Goal: Task Accomplishment & Management: Manage account settings

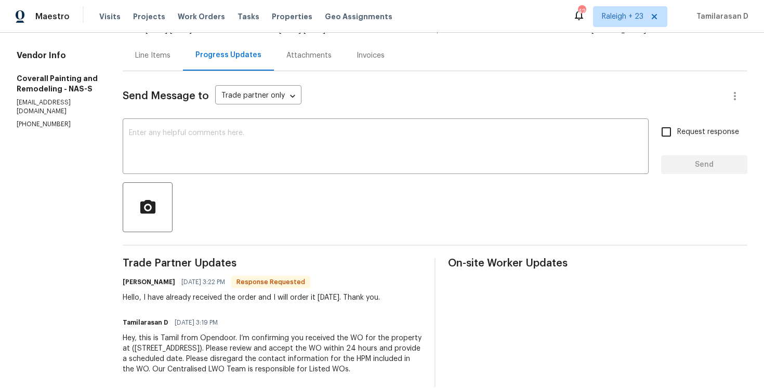
scroll to position [121, 0]
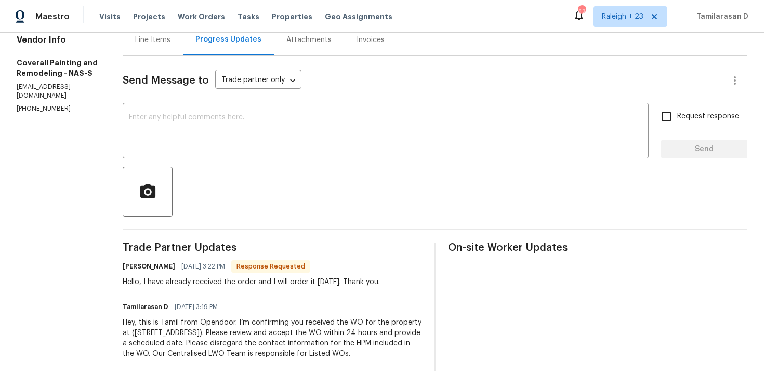
click at [240, 277] on div "Hello, I have already received the order and I will order it tomorrow. Thank yo…" at bounding box center [251, 282] width 257 height 10
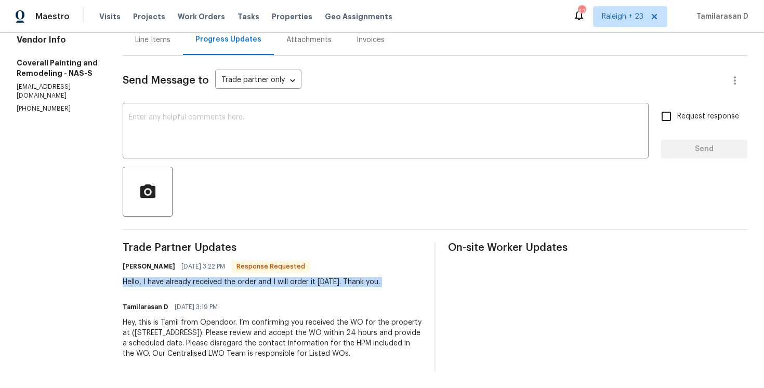
click at [240, 277] on div "Hello, I have already received the order and I will order it tomorrow. Thank yo…" at bounding box center [251, 282] width 257 height 10
click at [261, 281] on div "Trade Partner Updates Mainor Pineda 08/18/2025 3:22 PM Response Requested Hello…" at bounding box center [273, 307] width 300 height 129
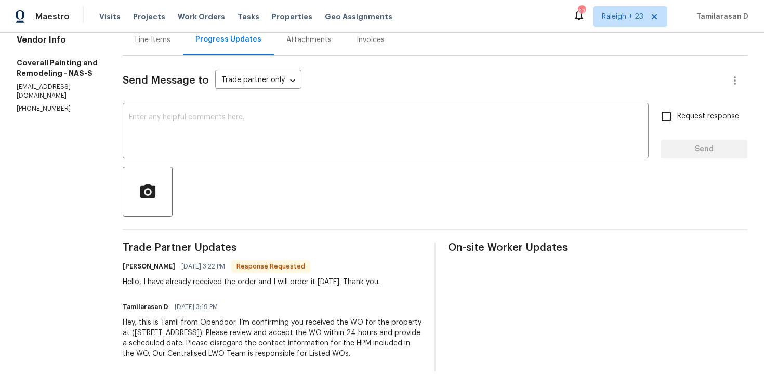
click at [258, 277] on div "Hello, I have already received the order and I will order it tomorrow. Thank yo…" at bounding box center [251, 282] width 257 height 10
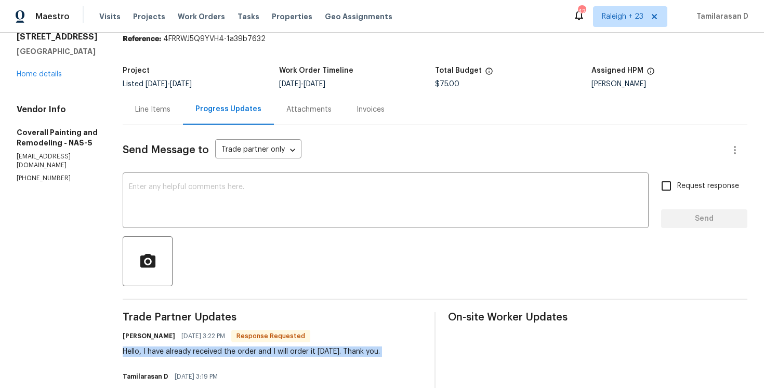
scroll to position [0, 0]
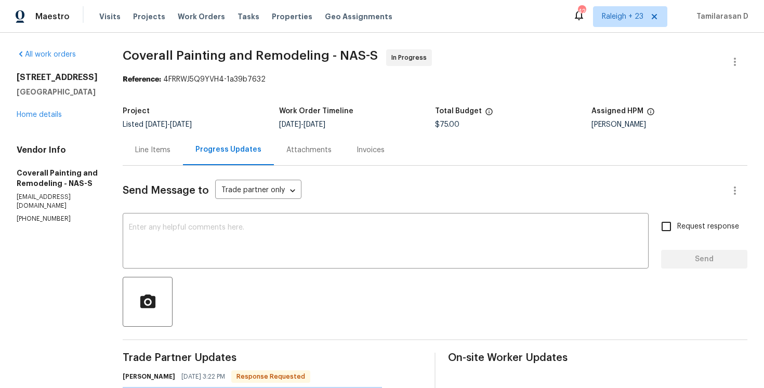
click at [183, 142] on div "Line Items" at bounding box center [153, 150] width 60 height 31
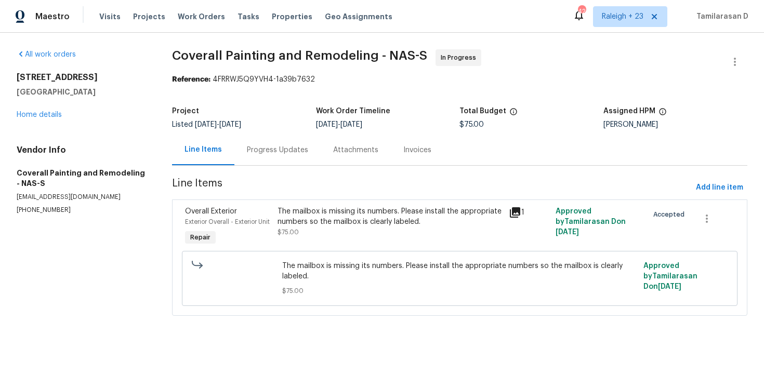
click at [274, 159] on div "Progress Updates" at bounding box center [278, 150] width 86 height 31
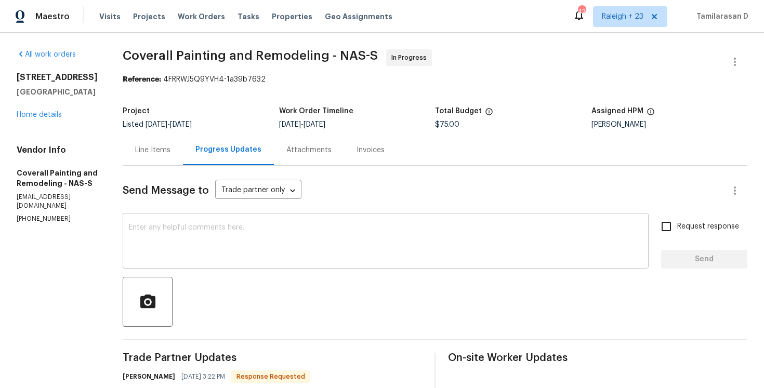
scroll to position [121, 0]
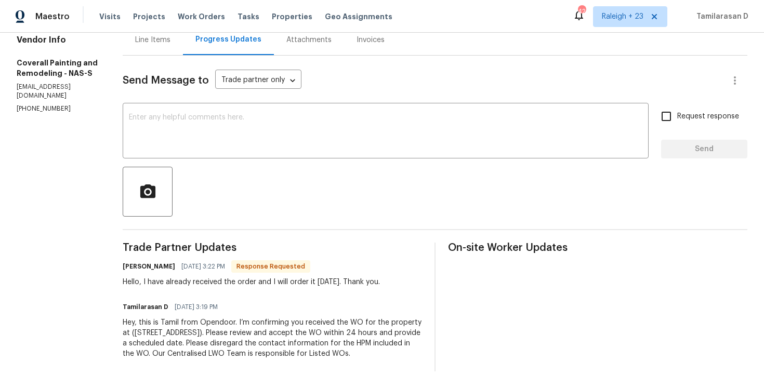
click at [215, 277] on div "Hello, I have already received the order and I will order it tomorrow. Thank yo…" at bounding box center [251, 282] width 257 height 10
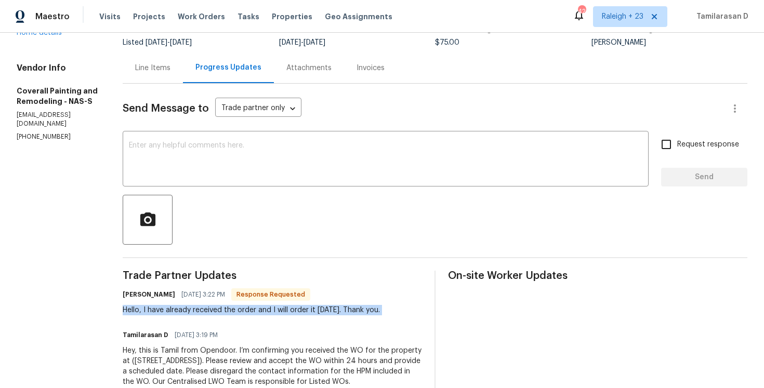
scroll to position [46, 0]
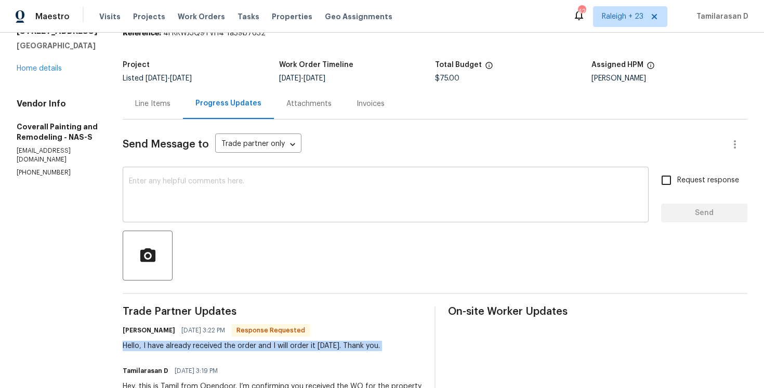
click at [216, 177] on div "x ​" at bounding box center [386, 196] width 526 height 53
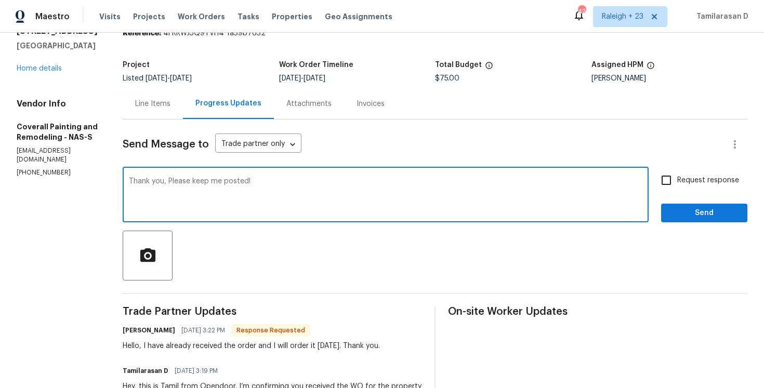
type textarea "Thank you, Please keep me posted!"
click at [696, 207] on span "Send" at bounding box center [705, 213] width 70 height 13
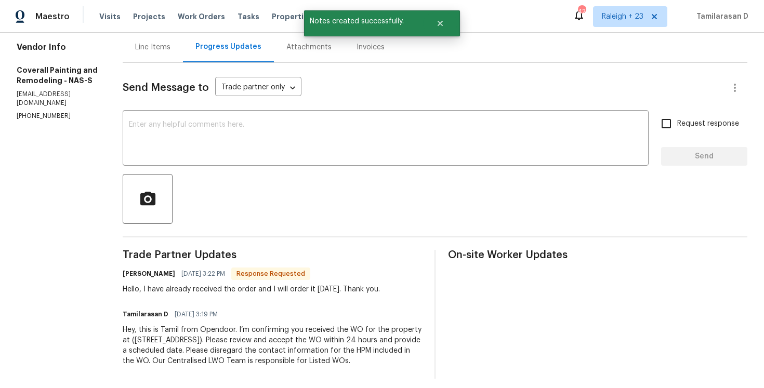
scroll to position [113, 0]
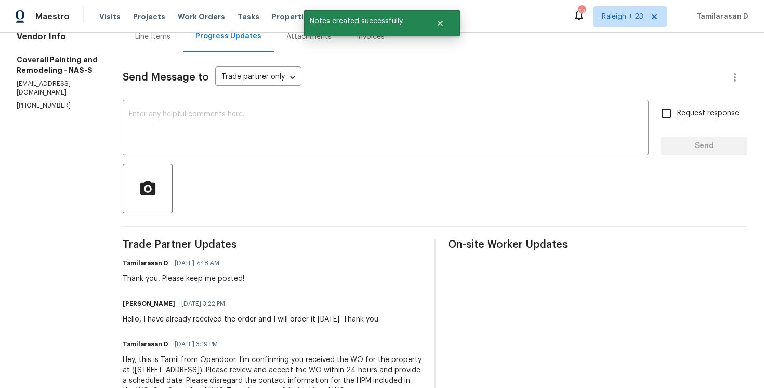
click at [268, 320] on div "Hello, I have already received the order and I will order it tomorrow. Thank yo…" at bounding box center [251, 320] width 257 height 10
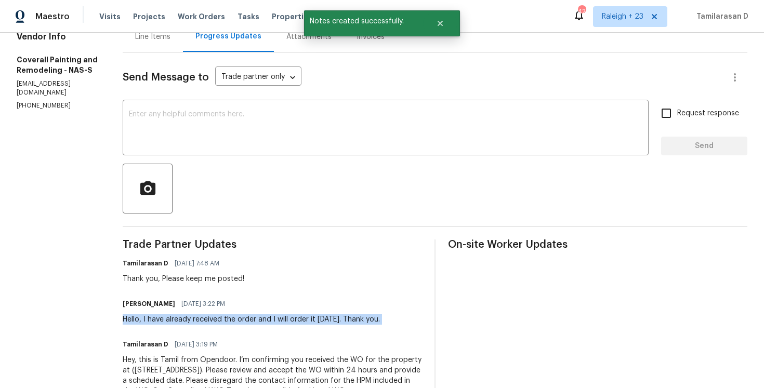
copy div "Hello, I have already received the order and I will order it tomorrow. Thank yo…"
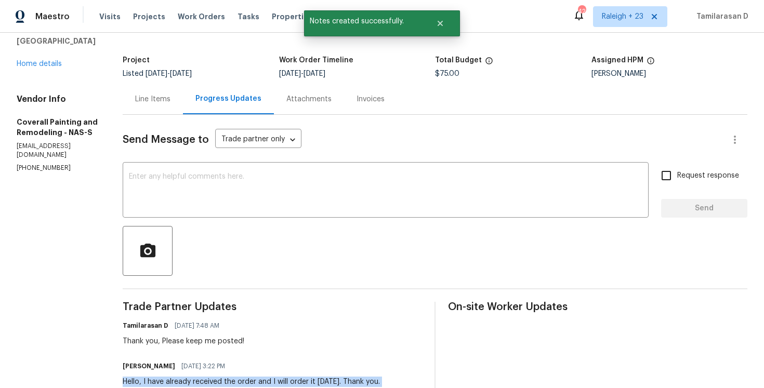
scroll to position [6, 0]
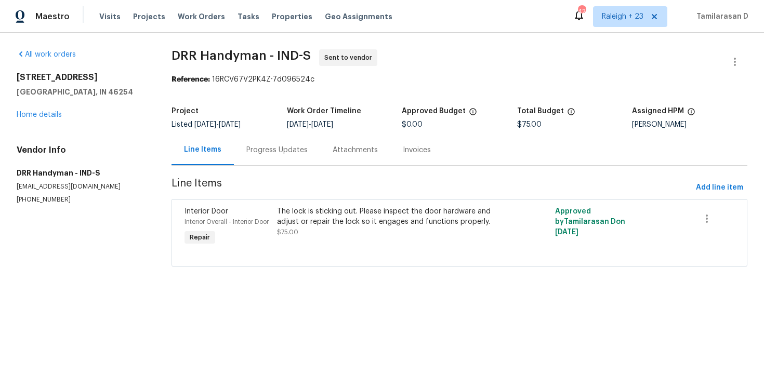
click at [248, 154] on div "Progress Updates" at bounding box center [276, 150] width 61 height 10
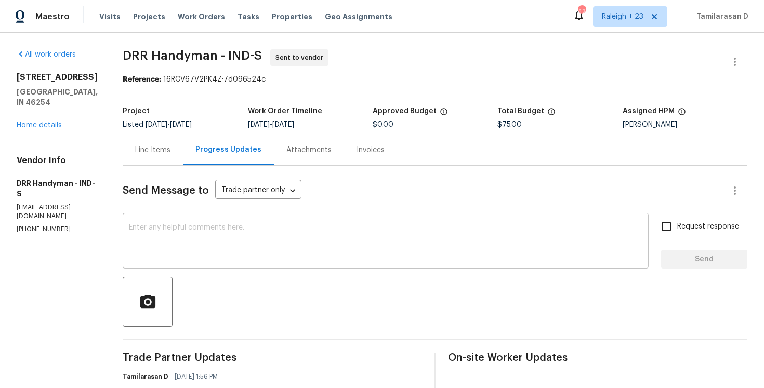
scroll to position [70, 0]
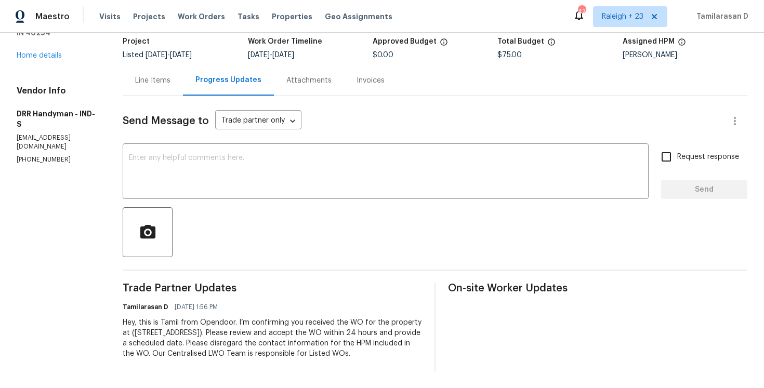
click at [157, 86] on div "Line Items" at bounding box center [153, 80] width 60 height 31
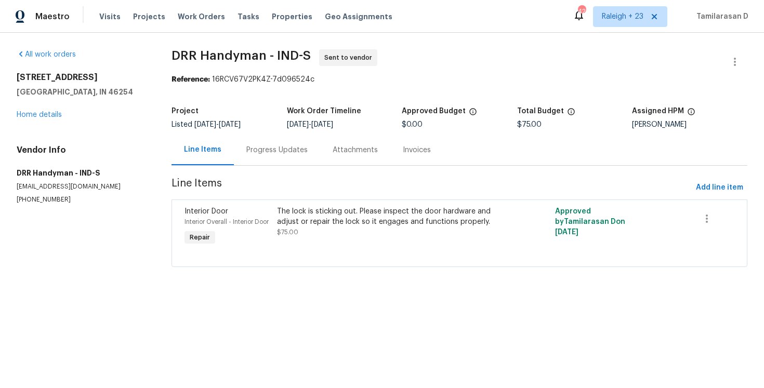
click at [251, 143] on div "Progress Updates" at bounding box center [277, 150] width 86 height 31
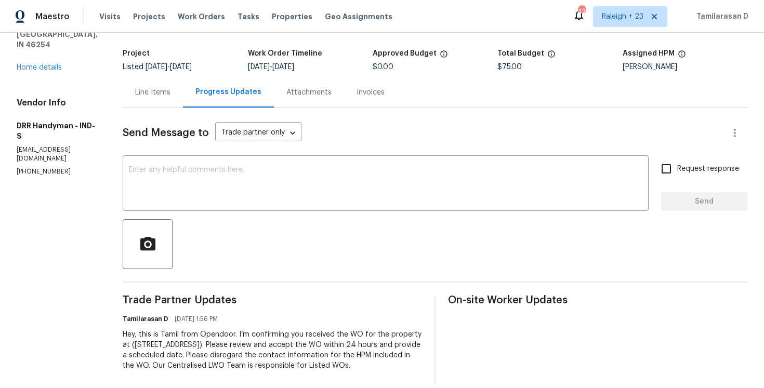
scroll to position [70, 0]
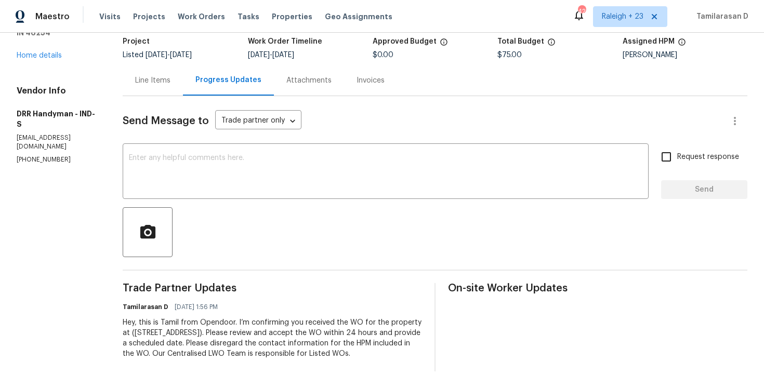
click at [161, 89] on div "Line Items" at bounding box center [153, 80] width 60 height 31
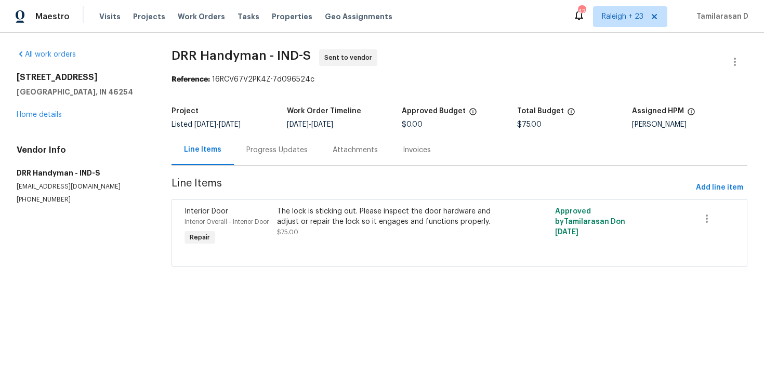
click at [272, 158] on div "Progress Updates" at bounding box center [277, 150] width 86 height 31
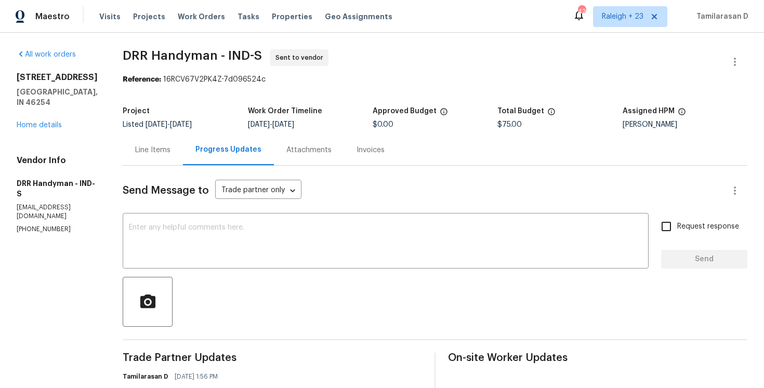
click at [37, 225] on p "(317) 488-9602" at bounding box center [57, 229] width 81 height 9
click at [38, 225] on p "(317) 488-9602" at bounding box center [57, 229] width 81 height 9
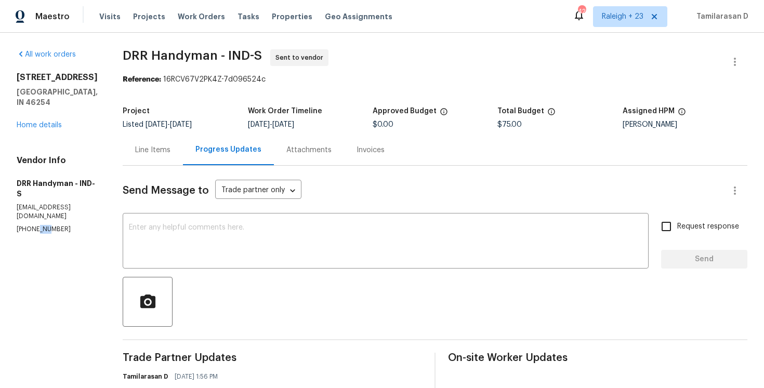
click at [38, 225] on p "(317) 488-9602" at bounding box center [57, 229] width 81 height 9
copy p "(317) 488-9602"
click at [162, 153] on div "Line Items" at bounding box center [152, 150] width 35 height 10
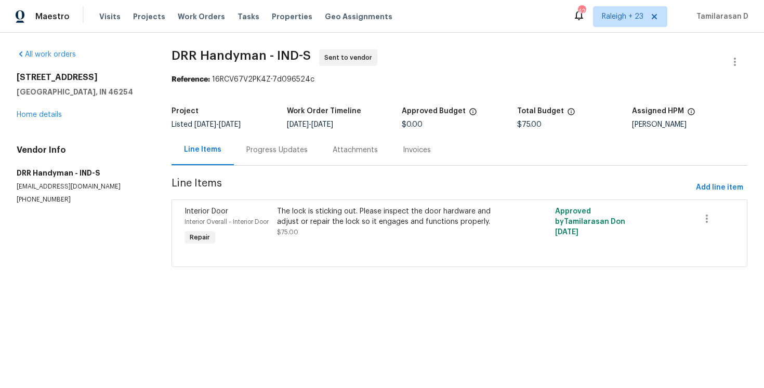
click at [255, 146] on div "Progress Updates" at bounding box center [276, 150] width 61 height 10
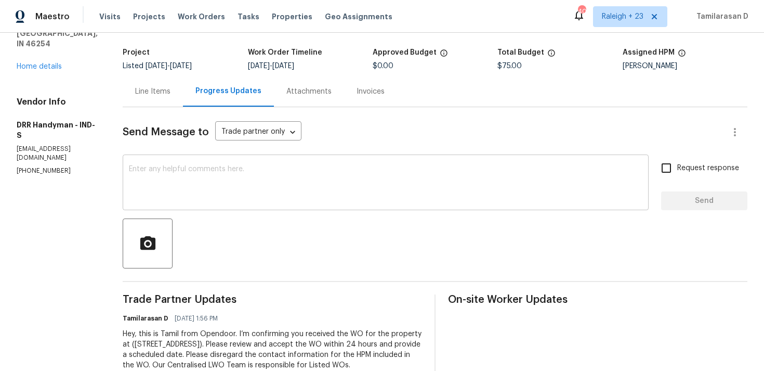
scroll to position [87, 0]
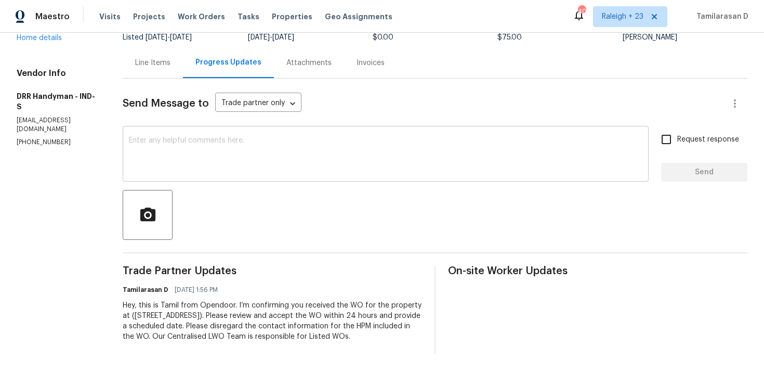
click at [195, 152] on textarea at bounding box center [386, 155] width 514 height 36
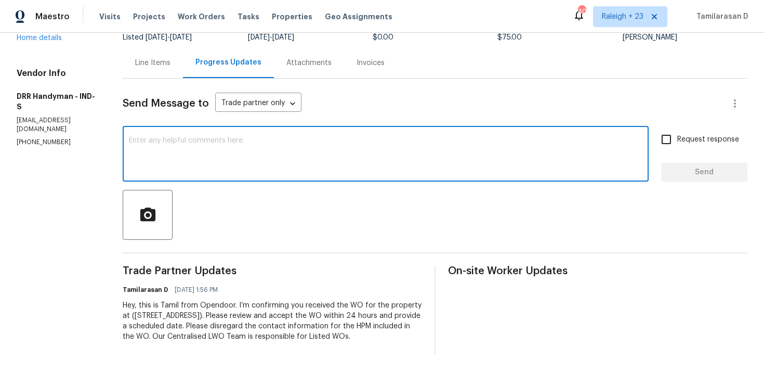
scroll to position [0, 0]
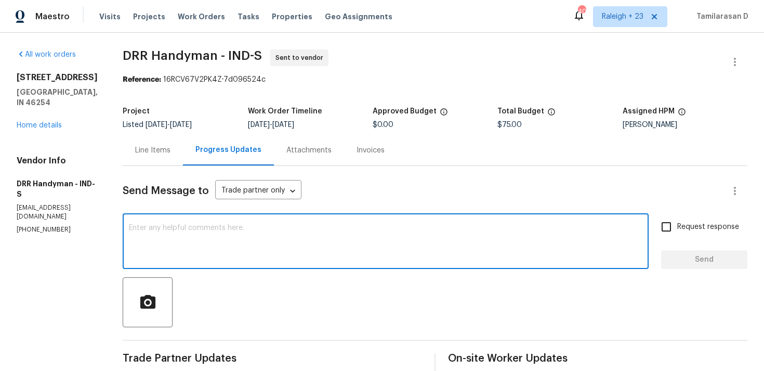
paste textarea "Hello Team, Please confirm your availability by accepting this work order with …"
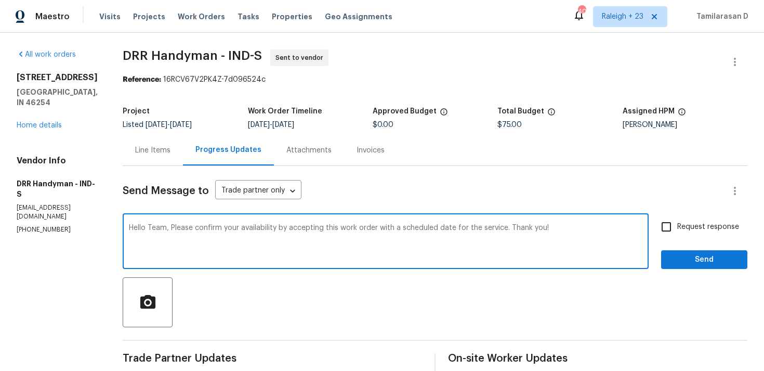
type textarea "Hello Team, Please confirm your availability by accepting this work order with …"
click at [670, 232] on input "Request response" at bounding box center [667, 227] width 22 height 22
checkbox input "true"
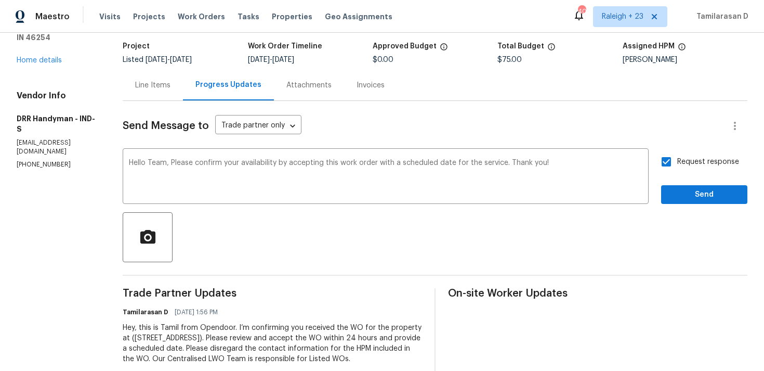
scroll to position [77, 0]
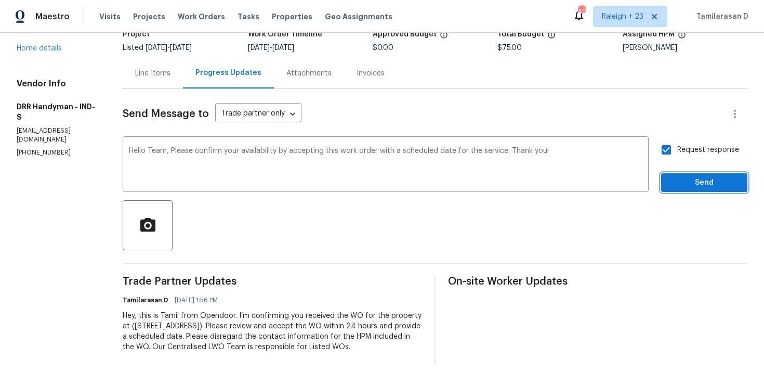
click at [693, 184] on span "Send" at bounding box center [705, 182] width 70 height 13
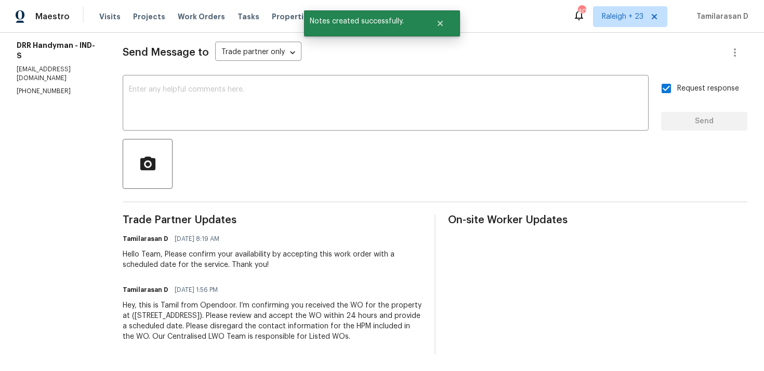
scroll to position [0, 0]
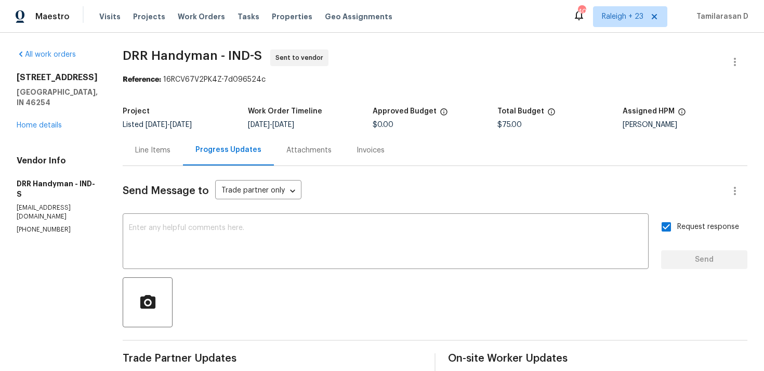
click at [52, 225] on p "(317) 488-9602" at bounding box center [57, 229] width 81 height 9
copy p "(317) 488-9602"
click at [150, 161] on div "Line Items" at bounding box center [153, 150] width 60 height 31
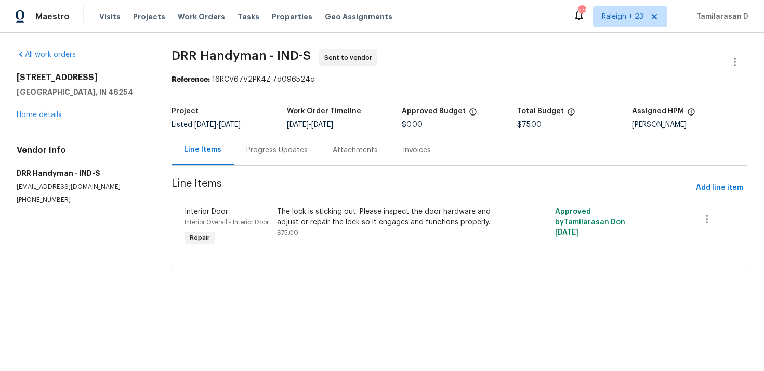
click at [259, 143] on div "Progress Updates" at bounding box center [277, 150] width 86 height 31
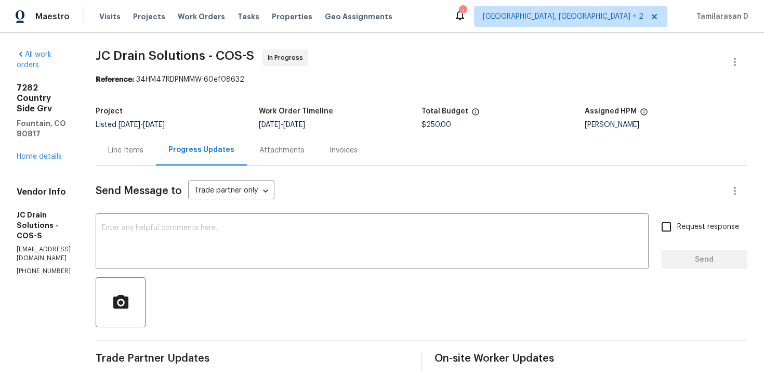
scroll to position [5, 0]
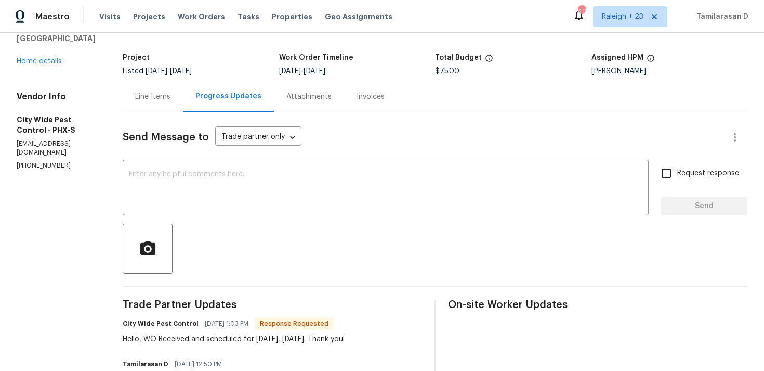
scroll to position [53, 0]
click at [200, 195] on textarea at bounding box center [386, 189] width 514 height 36
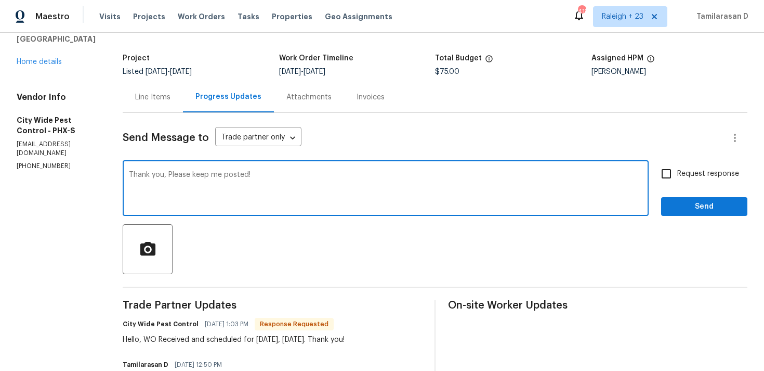
type textarea "Thank you, Please keep me posted!"
click at [658, 165] on input "Request response" at bounding box center [667, 174] width 22 height 22
checkbox input "true"
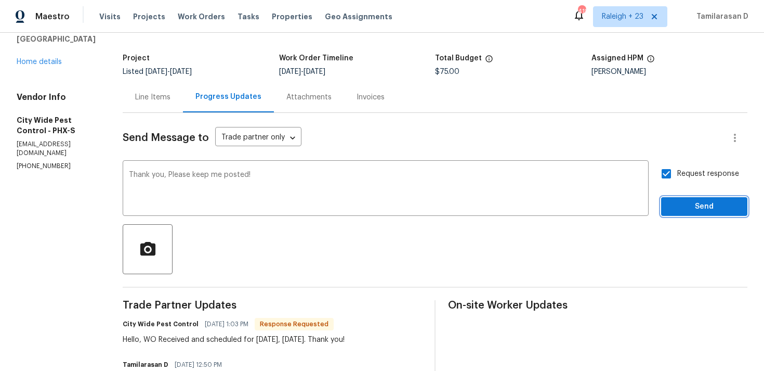
click at [691, 210] on span "Send" at bounding box center [705, 206] width 70 height 13
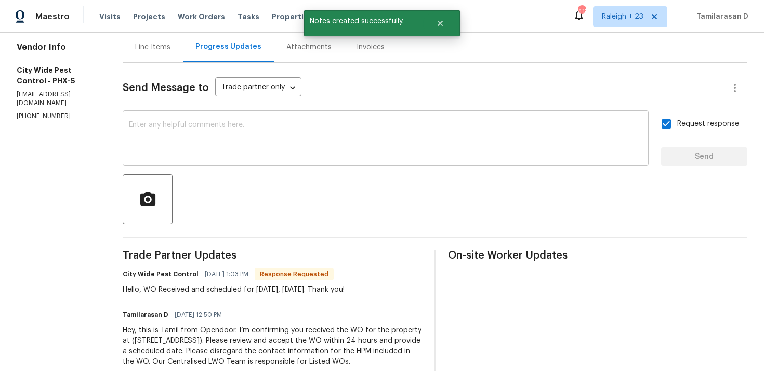
scroll to position [131, 0]
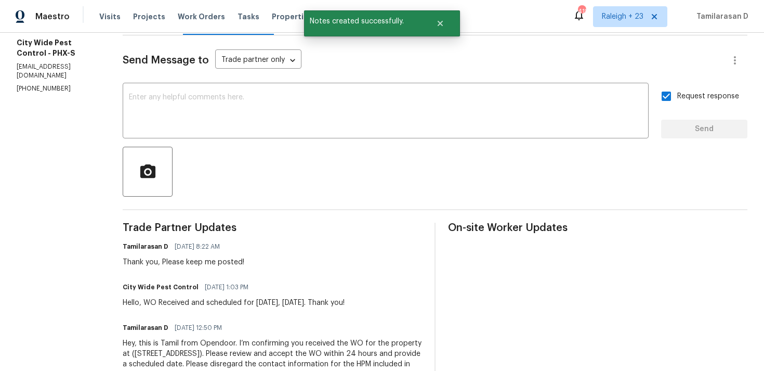
click at [208, 298] on div "Hello, WO Received and scheduled for tomorrow, 8/19/25. Thank you!" at bounding box center [234, 302] width 222 height 10
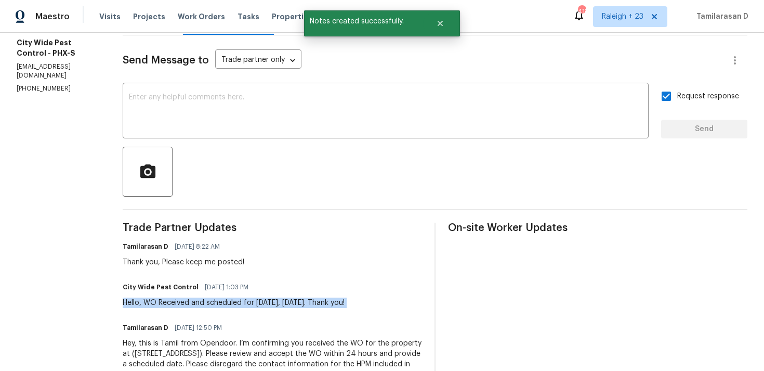
copy div "Hello, WO Received and scheduled for tomorrow, 8/19/25. Thank you!"
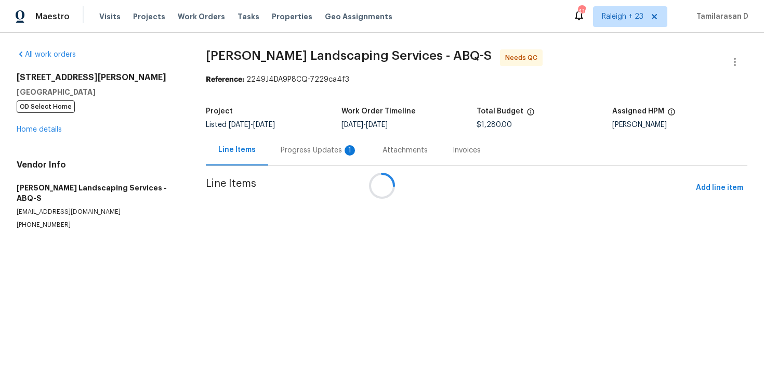
click at [288, 162] on div "Progress Updates 1" at bounding box center [319, 150] width 102 height 31
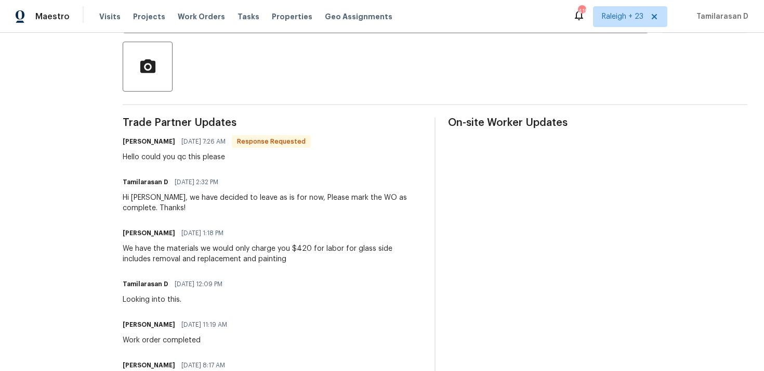
scroll to position [64, 0]
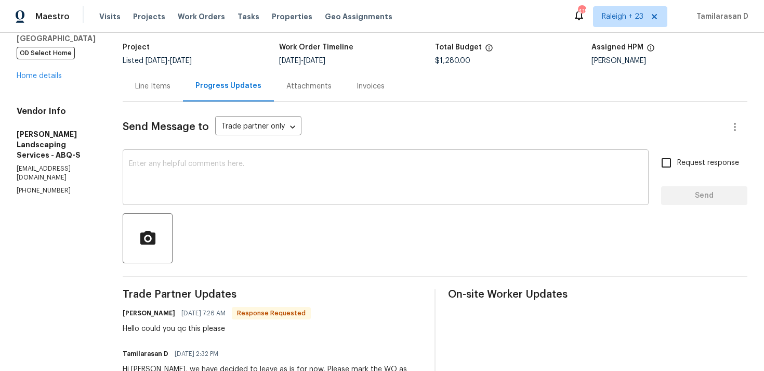
click at [165, 186] on textarea at bounding box center [386, 178] width 514 height 36
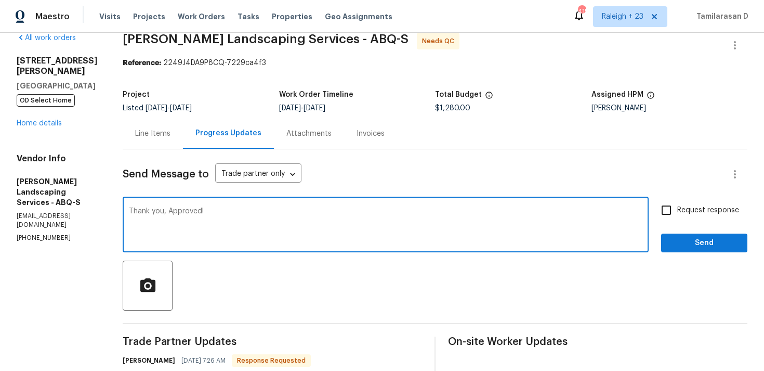
scroll to position [0, 0]
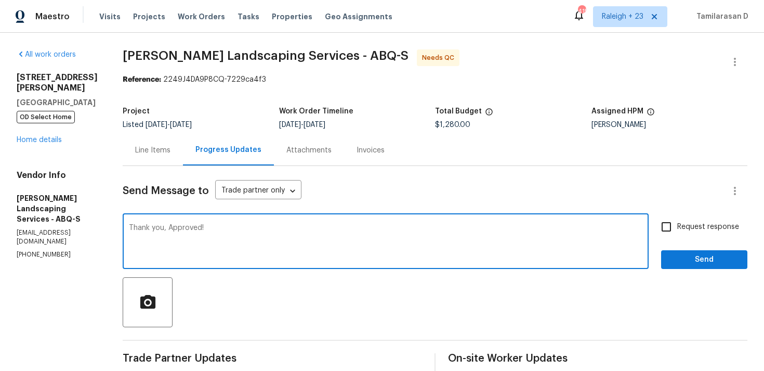
type textarea "Thank you, Approved!"
click at [702, 258] on span "Send" at bounding box center [705, 259] width 70 height 13
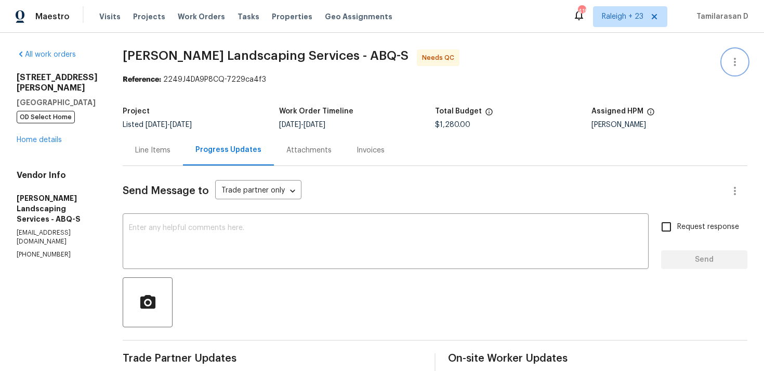
click at [735, 56] on icon "button" at bounding box center [735, 62] width 12 height 12
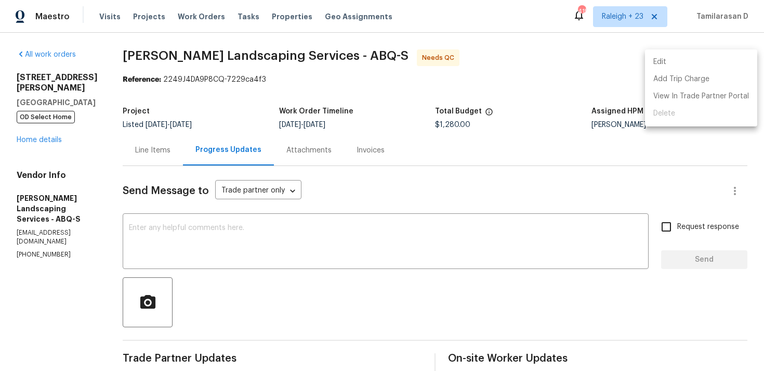
click at [682, 60] on li "Edit" at bounding box center [701, 62] width 112 height 17
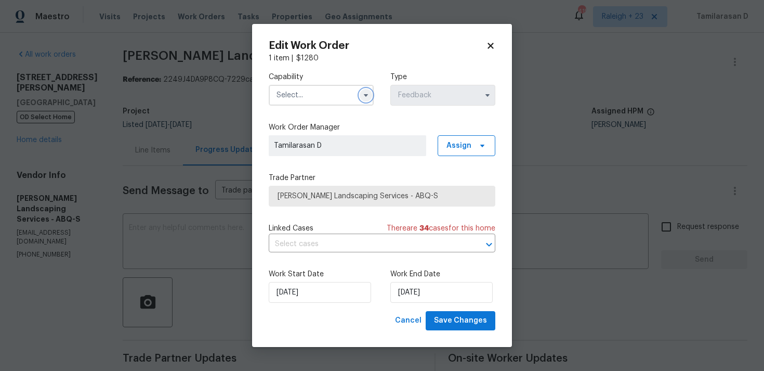
click at [366, 96] on icon "button" at bounding box center [366, 95] width 4 height 3
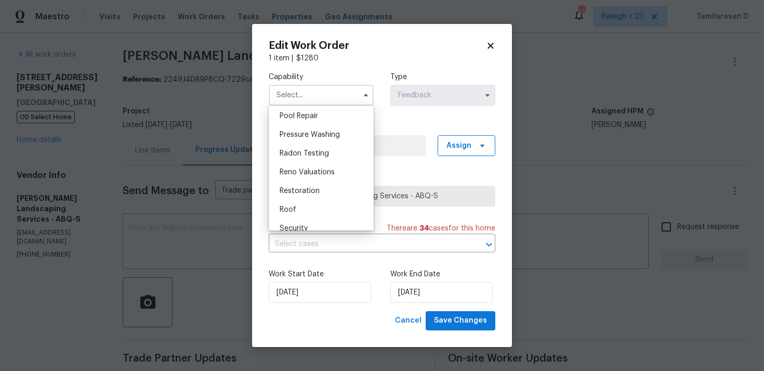
scroll to position [1113, 0]
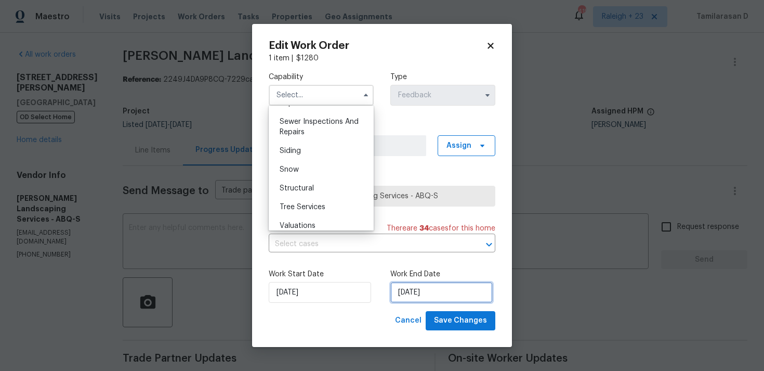
click at [405, 292] on input "30/07/2025" at bounding box center [442, 292] width 102 height 21
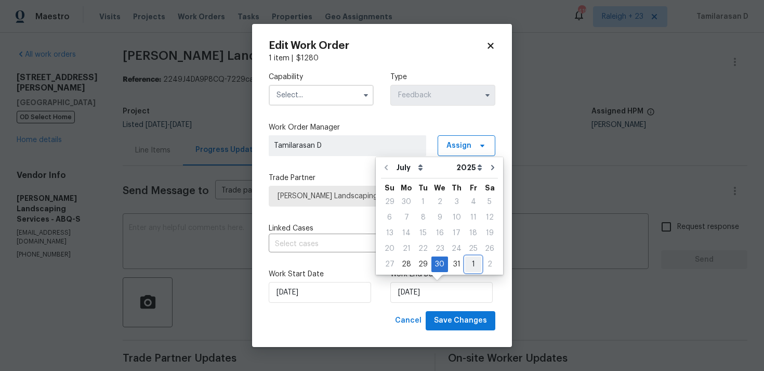
click at [471, 261] on div "1" at bounding box center [473, 264] width 16 height 15
type input "01/08/2025"
select select "7"
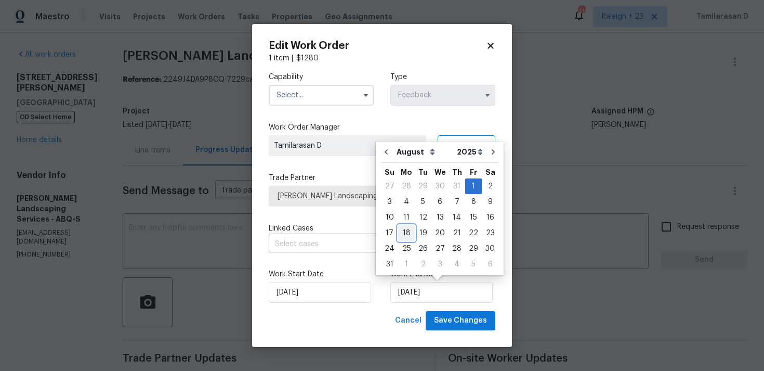
click at [405, 235] on div "18" at bounding box center [406, 233] width 17 height 15
type input "18/08/2025"
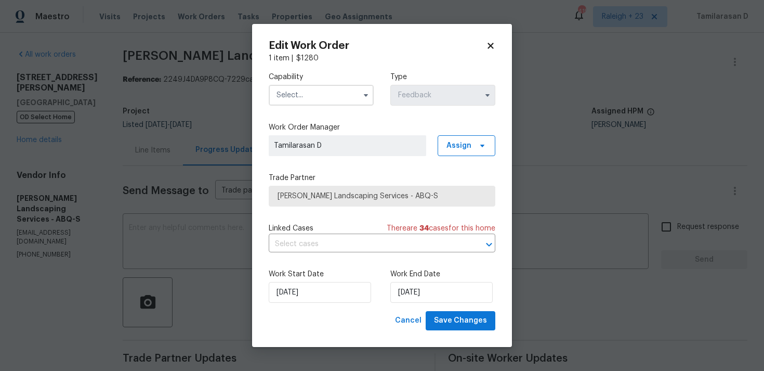
click at [339, 219] on div "Capability Type Feedback Work Order Manager Tamilarasan D Assign Trade Partner …" at bounding box center [382, 187] width 227 height 248
click at [329, 92] on input "text" at bounding box center [321, 95] width 105 height 21
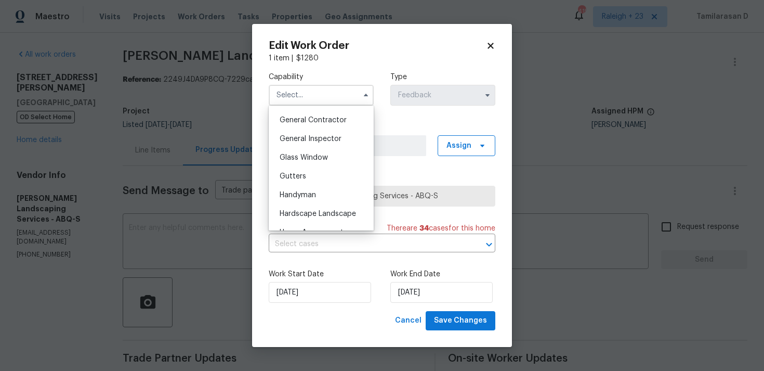
scroll to position [523, 0]
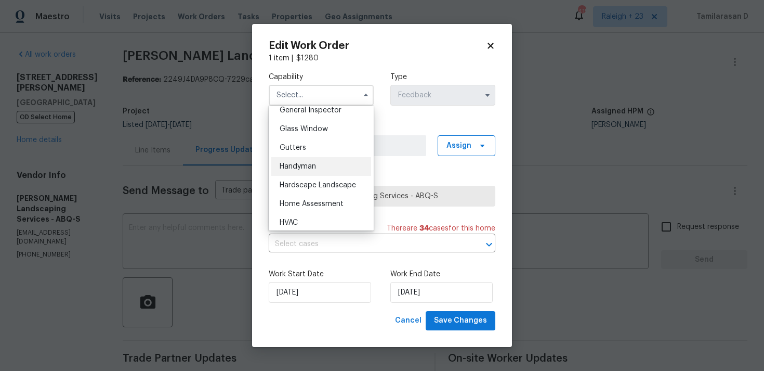
click at [304, 166] on span "Handyman" at bounding box center [298, 166] width 36 height 7
type input "Handyman"
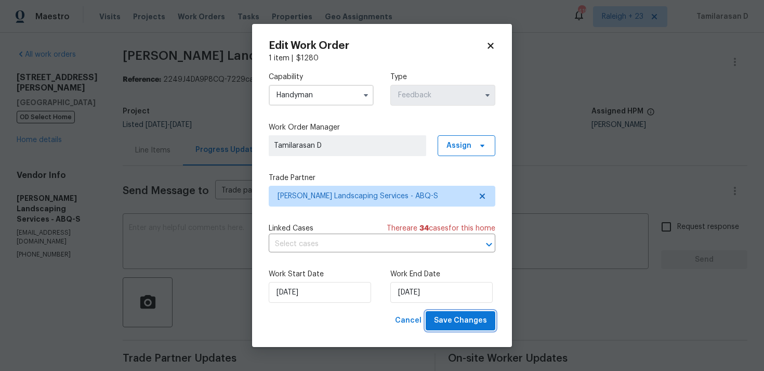
click at [462, 322] on span "Save Changes" at bounding box center [460, 320] width 53 height 13
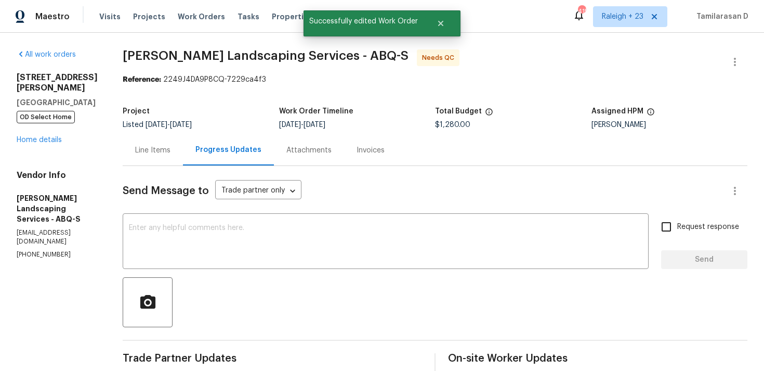
click at [171, 154] on div "Line Items" at bounding box center [152, 150] width 35 height 10
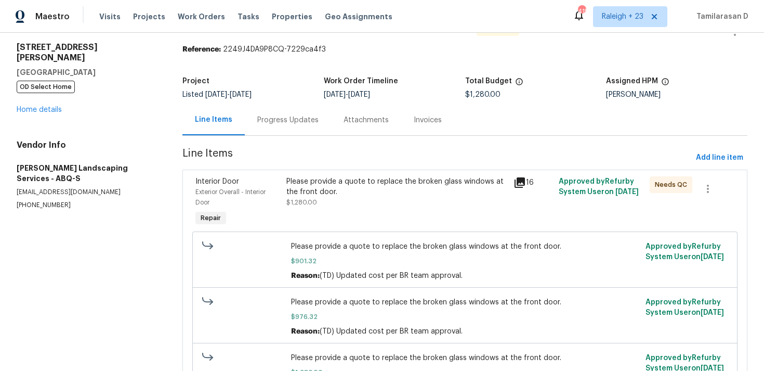
scroll to position [22, 0]
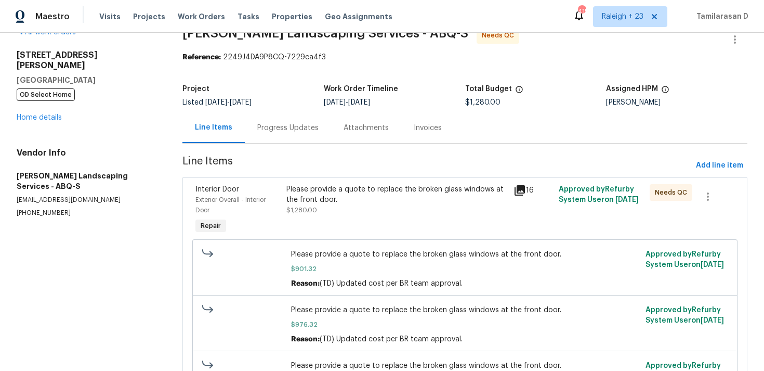
click at [358, 200] on div "Please provide a quote to replace the broken glass windows at the front door." at bounding box center [397, 194] width 221 height 21
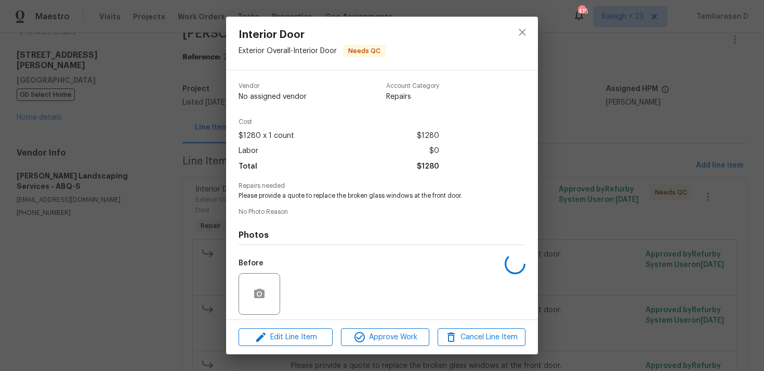
scroll to position [73, 0]
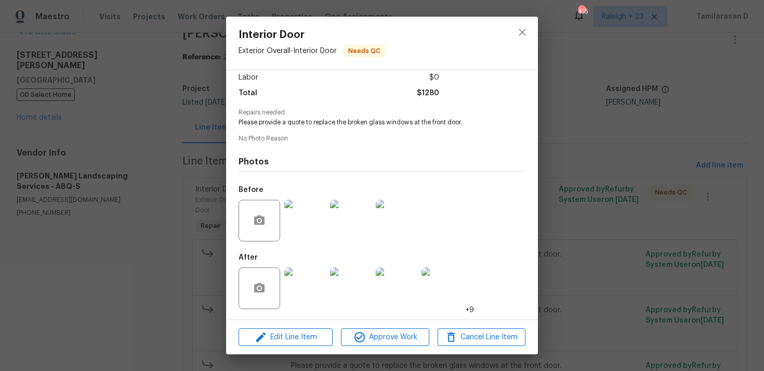
click at [308, 209] on img at bounding box center [305, 221] width 42 height 42
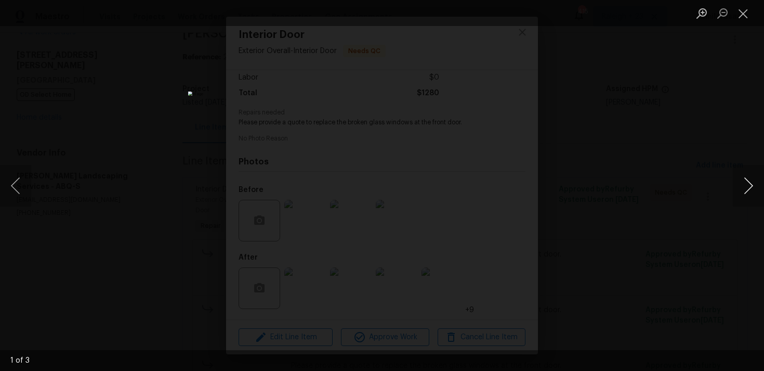
click at [753, 186] on button "Next image" at bounding box center [748, 186] width 31 height 42
click at [755, 183] on button "Next image" at bounding box center [748, 186] width 31 height 42
click at [742, 20] on button "Close lightbox" at bounding box center [743, 13] width 21 height 18
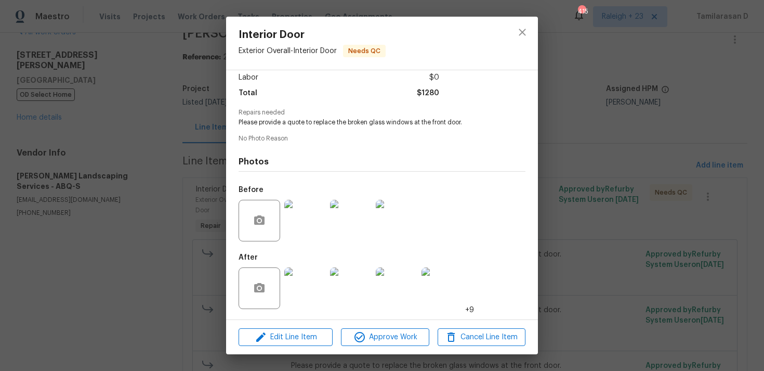
click at [297, 291] on img at bounding box center [305, 288] width 42 height 42
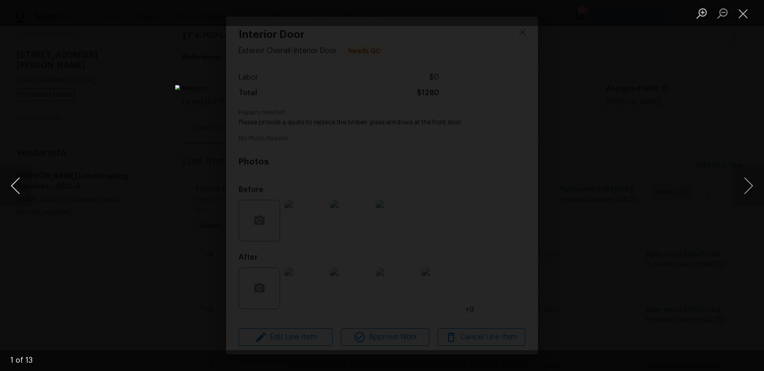
click at [20, 196] on button "Previous image" at bounding box center [15, 186] width 31 height 42
click at [18, 185] on button "Previous image" at bounding box center [15, 186] width 31 height 42
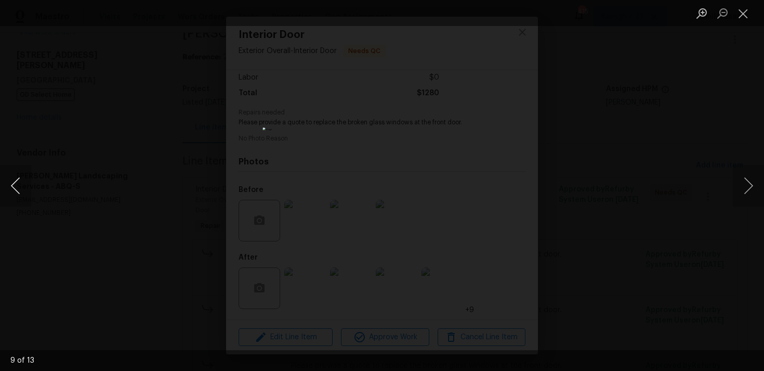
click at [18, 185] on button "Previous image" at bounding box center [15, 186] width 31 height 42
click at [20, 193] on button "Previous image" at bounding box center [15, 186] width 31 height 42
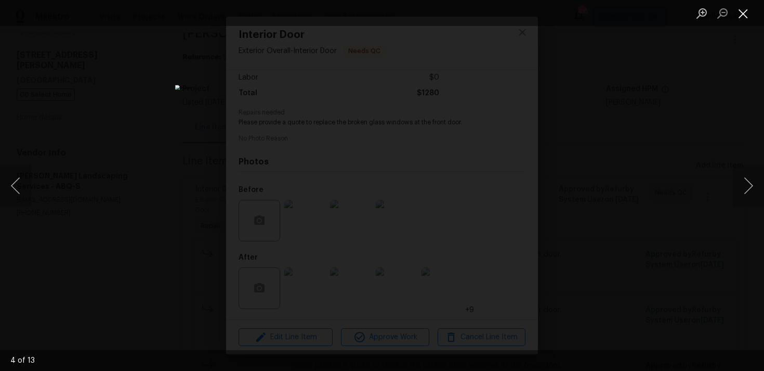
click at [742, 11] on button "Close lightbox" at bounding box center [743, 13] width 21 height 18
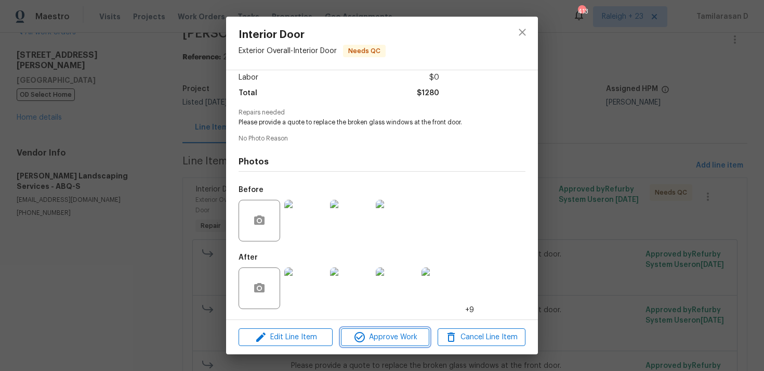
click at [378, 335] on span "Approve Work" at bounding box center [385, 337] width 82 height 13
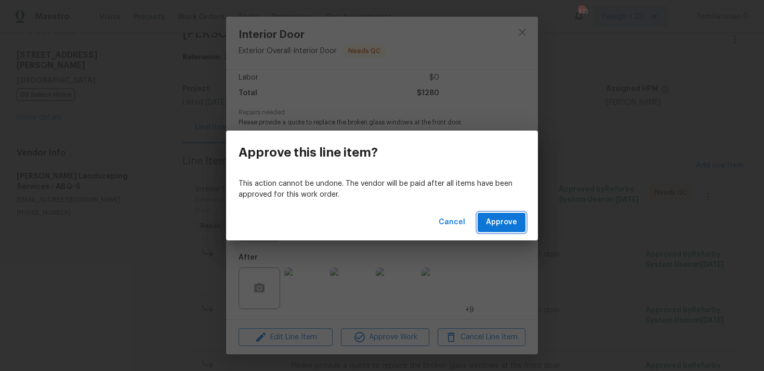
click at [508, 216] on span "Approve" at bounding box center [501, 222] width 31 height 13
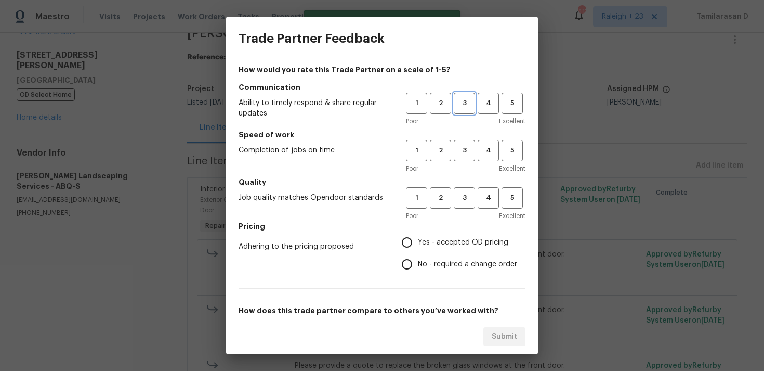
click at [465, 101] on span "3" at bounding box center [464, 103] width 19 height 12
click at [465, 147] on span "3" at bounding box center [464, 151] width 19 height 12
click at [455, 197] on span "3" at bounding box center [464, 198] width 19 height 12
click at [410, 235] on input "Yes - accepted OD pricing" at bounding box center [407, 242] width 22 height 22
radio input "true"
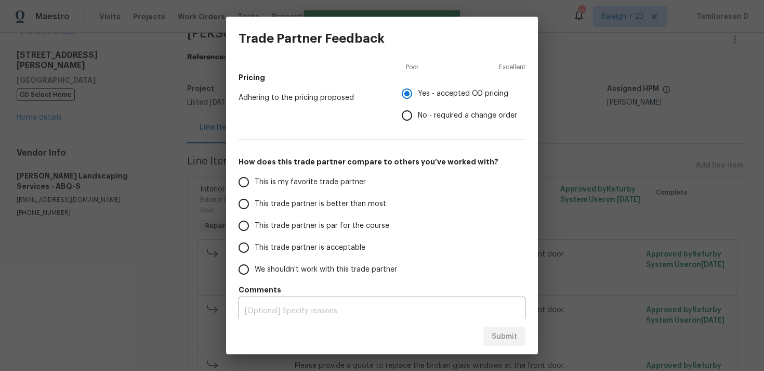
scroll to position [157, 0]
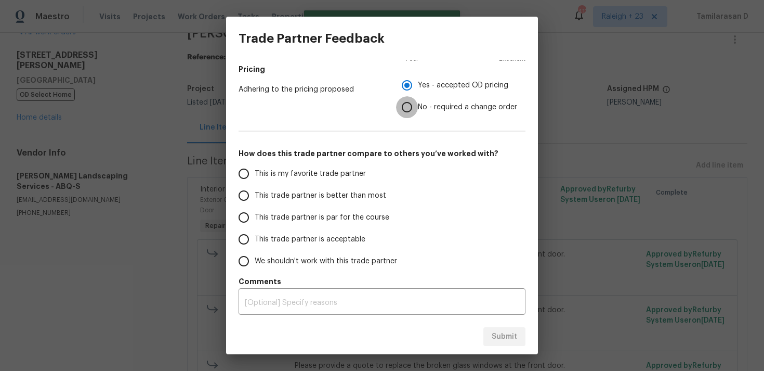
click at [411, 102] on input "No - required a change order" at bounding box center [407, 107] width 22 height 22
radio input "true"
click at [247, 217] on input "This trade partner is par for the course" at bounding box center [244, 217] width 22 height 22
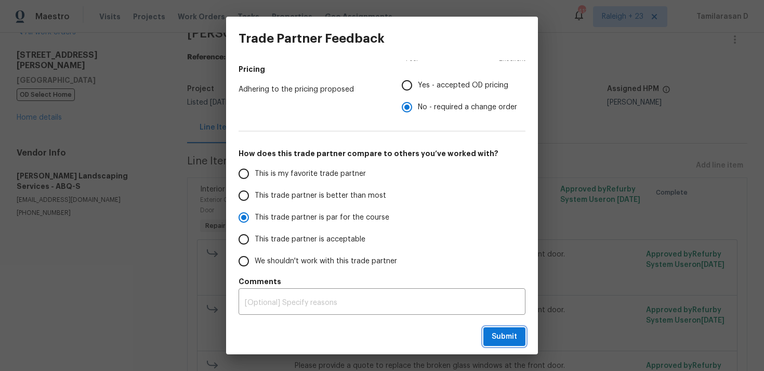
click at [498, 330] on span "Submit" at bounding box center [504, 336] width 25 height 13
radio input "true"
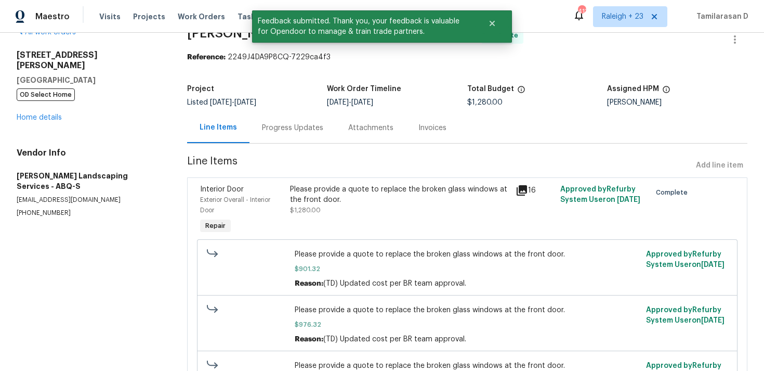
scroll to position [0, 0]
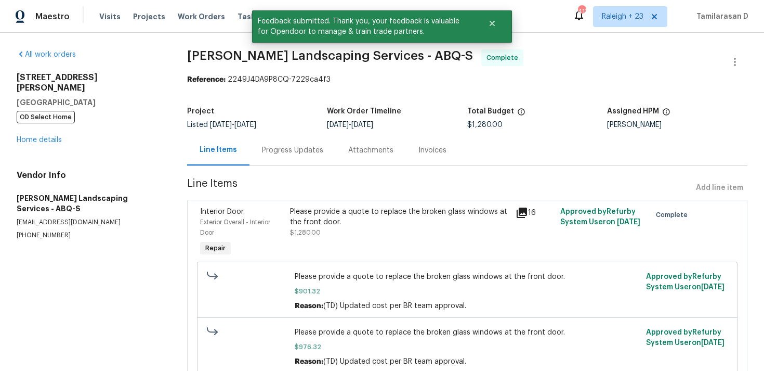
click at [288, 146] on div "Progress Updates" at bounding box center [292, 150] width 61 height 10
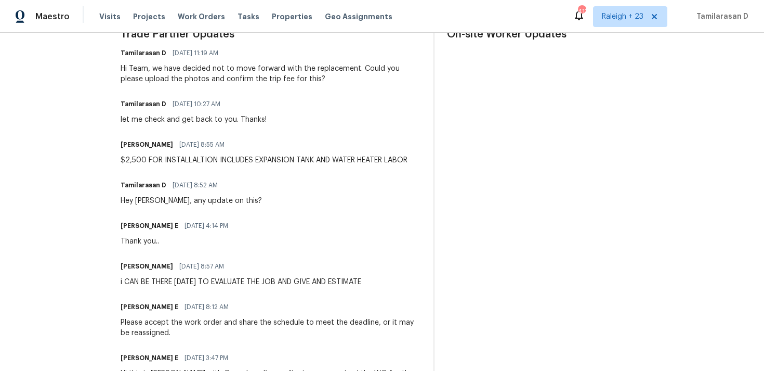
click at [265, 221] on div "Keerthana E 08/15/2025 4:14 PM Thank you.." at bounding box center [271, 232] width 301 height 28
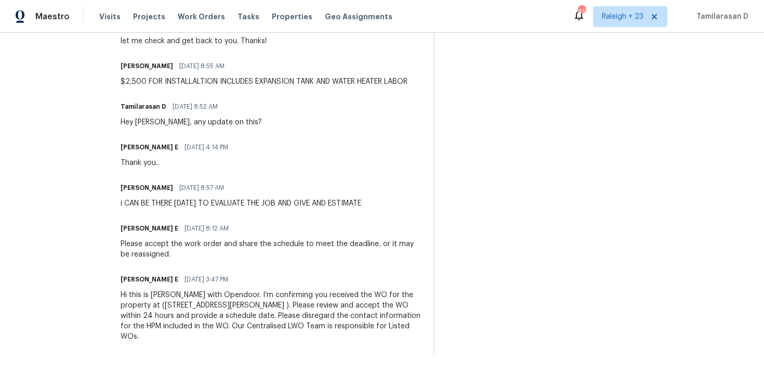
click at [261, 272] on div "Keerthana E 08/14/2025 3:47 PM" at bounding box center [271, 279] width 301 height 15
click at [255, 229] on div "Keerthana E 08/15/2025 8:12 AM" at bounding box center [271, 228] width 301 height 15
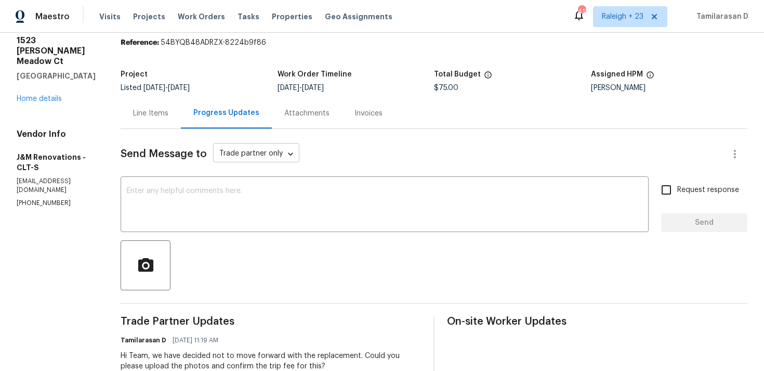
scroll to position [0, 0]
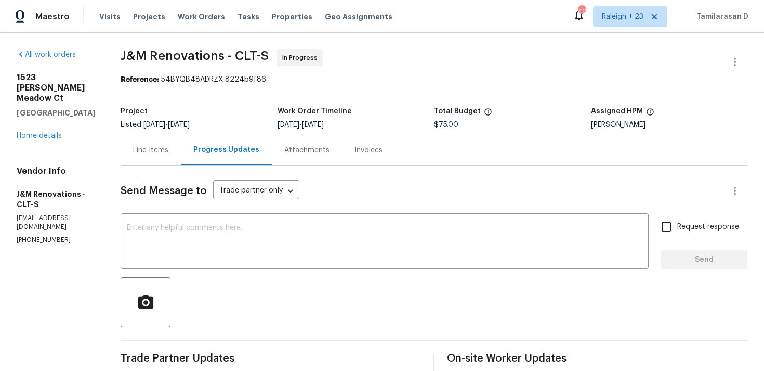
click at [332, 188] on div "Send Message to Trade partner only Trade partner only ​" at bounding box center [422, 190] width 602 height 25
click at [37, 132] on link "Home details" at bounding box center [39, 135] width 45 height 7
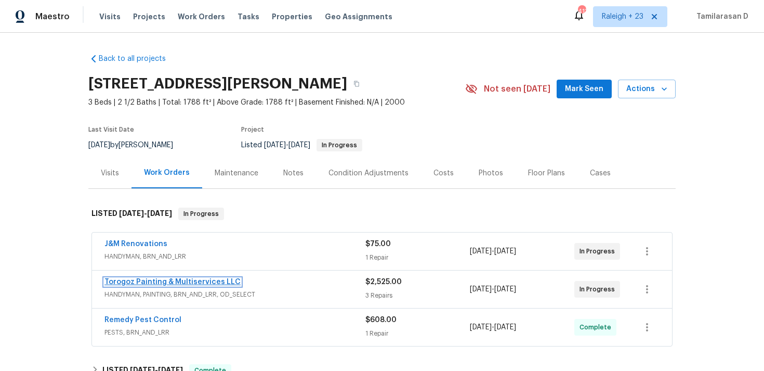
click at [165, 282] on link "Torogoz Painting & Multiservices LLC" at bounding box center [173, 281] width 136 height 7
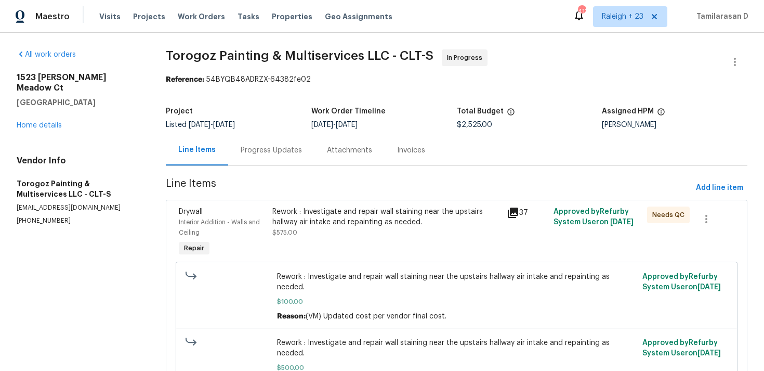
click at [280, 147] on div "Progress Updates" at bounding box center [271, 150] width 61 height 10
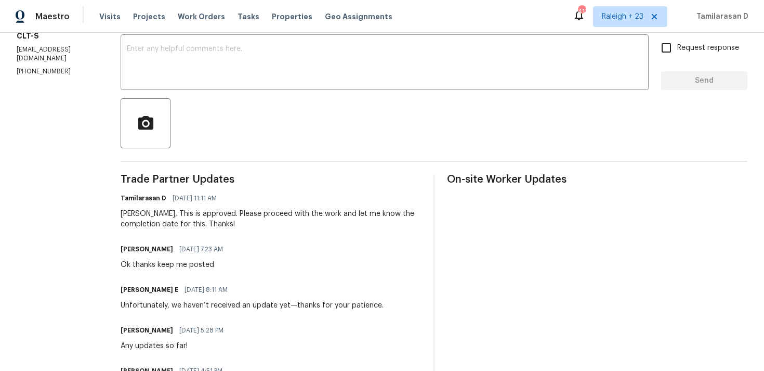
scroll to position [160, 0]
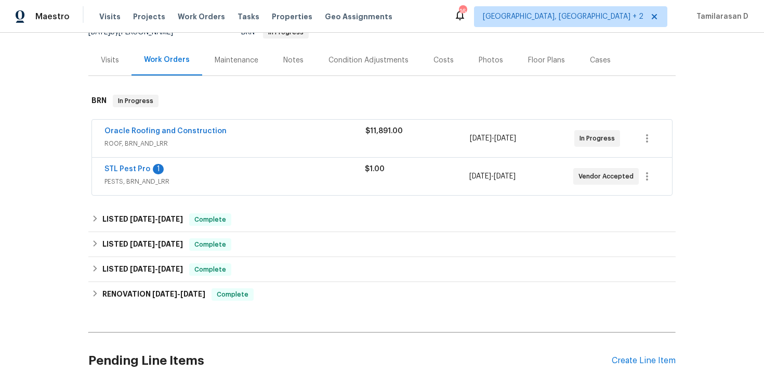
scroll to position [127, 0]
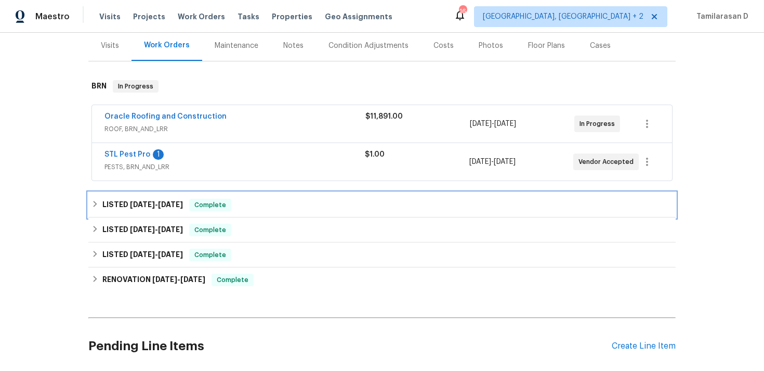
click at [96, 211] on div "LISTED [DATE] - [DATE] Complete" at bounding box center [382, 204] width 588 height 25
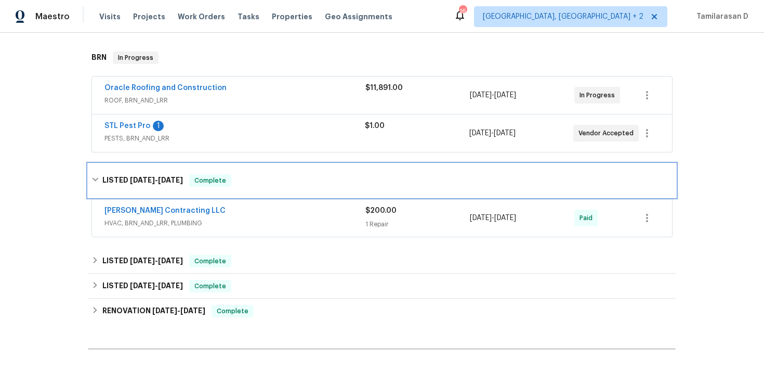
scroll to position [181, 0]
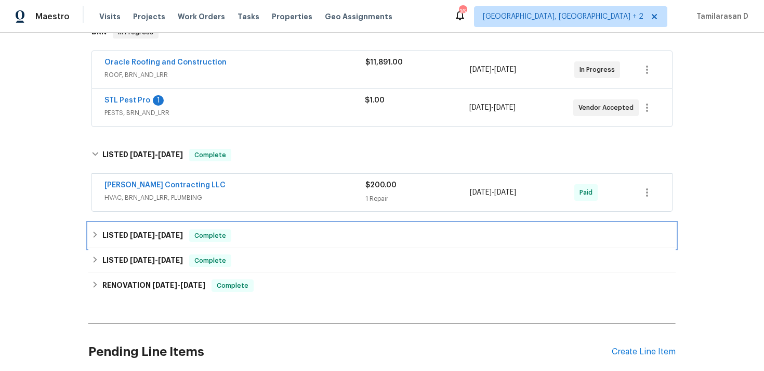
click at [93, 227] on div "LISTED [DATE] - [DATE] Complete" at bounding box center [382, 235] width 588 height 25
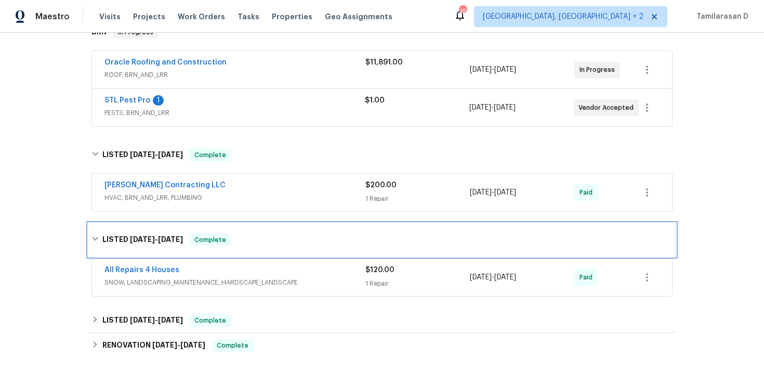
scroll to position [238, 0]
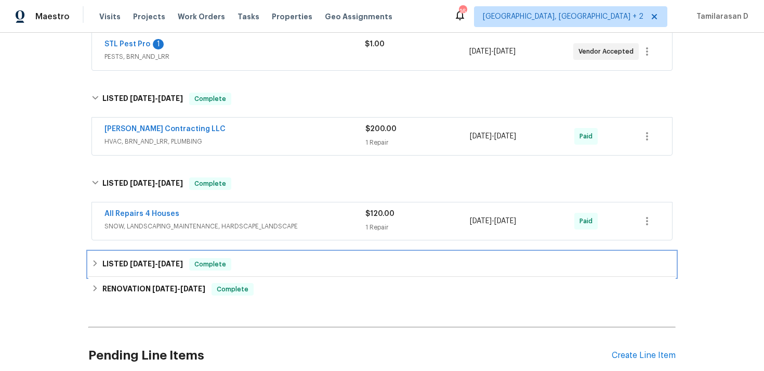
click at [88, 257] on div "LISTED [DATE] - [DATE] Complete" at bounding box center [382, 264] width 588 height 25
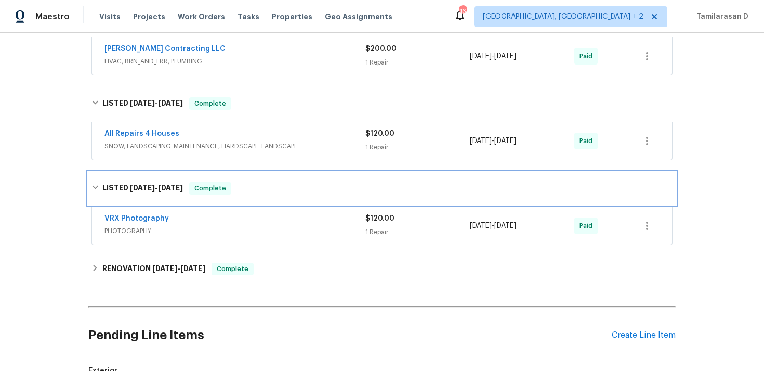
scroll to position [327, 0]
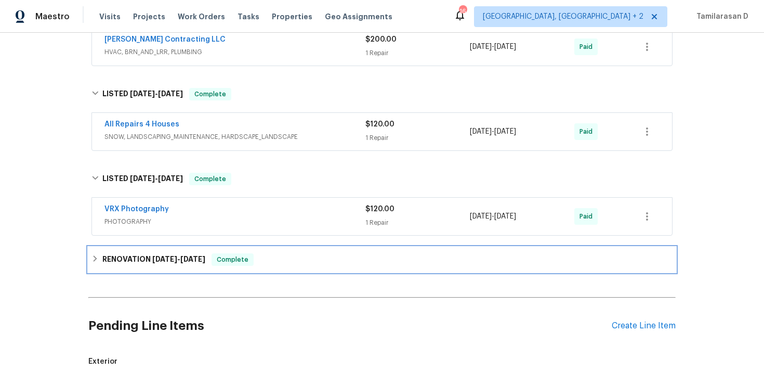
click at [94, 251] on div "RENOVATION [DATE] - [DATE] Complete" at bounding box center [382, 259] width 588 height 25
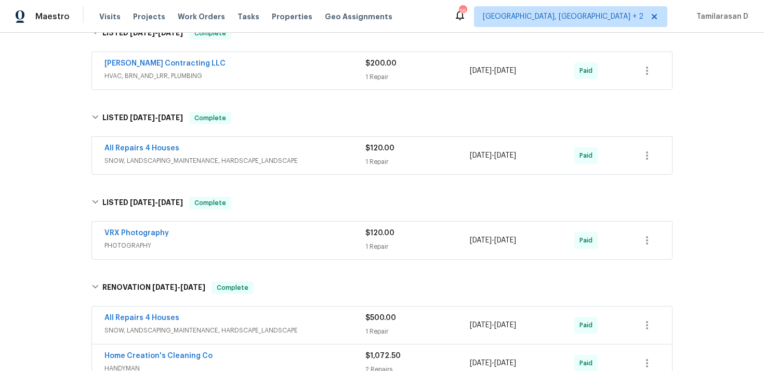
scroll to position [367, 0]
